Goal: Information Seeking & Learning: Learn about a topic

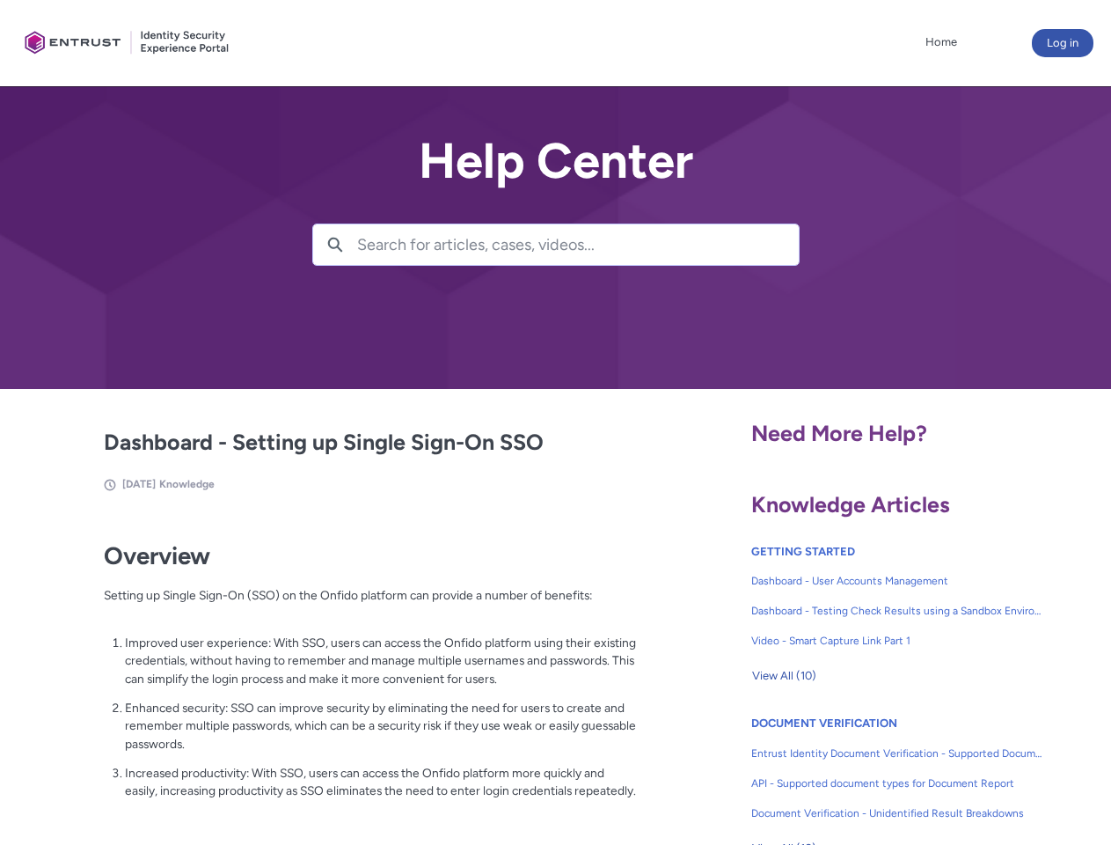
click at [335, 245] on lightning-primitive-icon "button" at bounding box center [335, 243] width 16 height 13
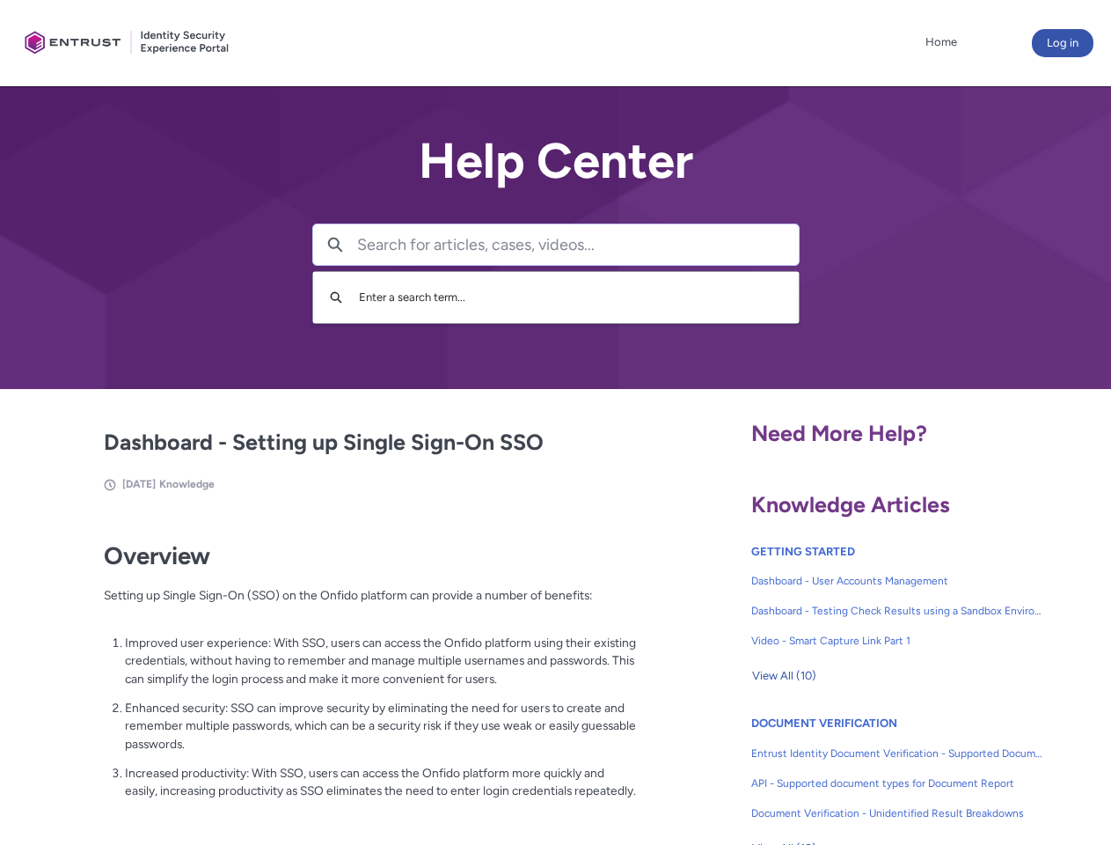
click at [337, 673] on p "Improved user experience: With SSO, users can access the Onfido platform using …" at bounding box center [381, 661] width 512 height 55
click at [784, 676] on span "View All (10)" at bounding box center [784, 676] width 64 height 26
click at [850, 770] on link "API - Supported document types for Document Report" at bounding box center [898, 783] width 292 height 30
